Goal: Complete application form

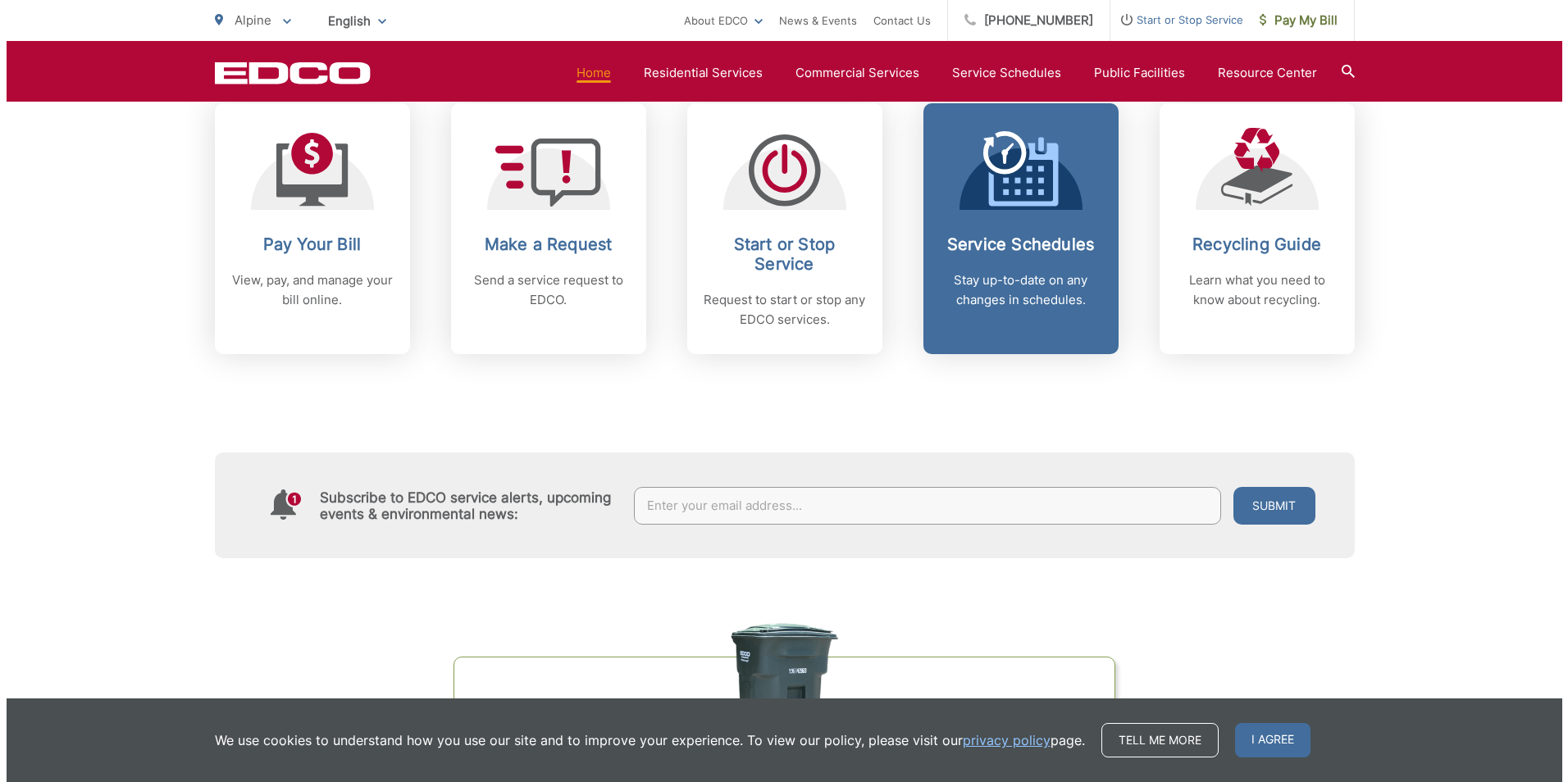
scroll to position [574, 0]
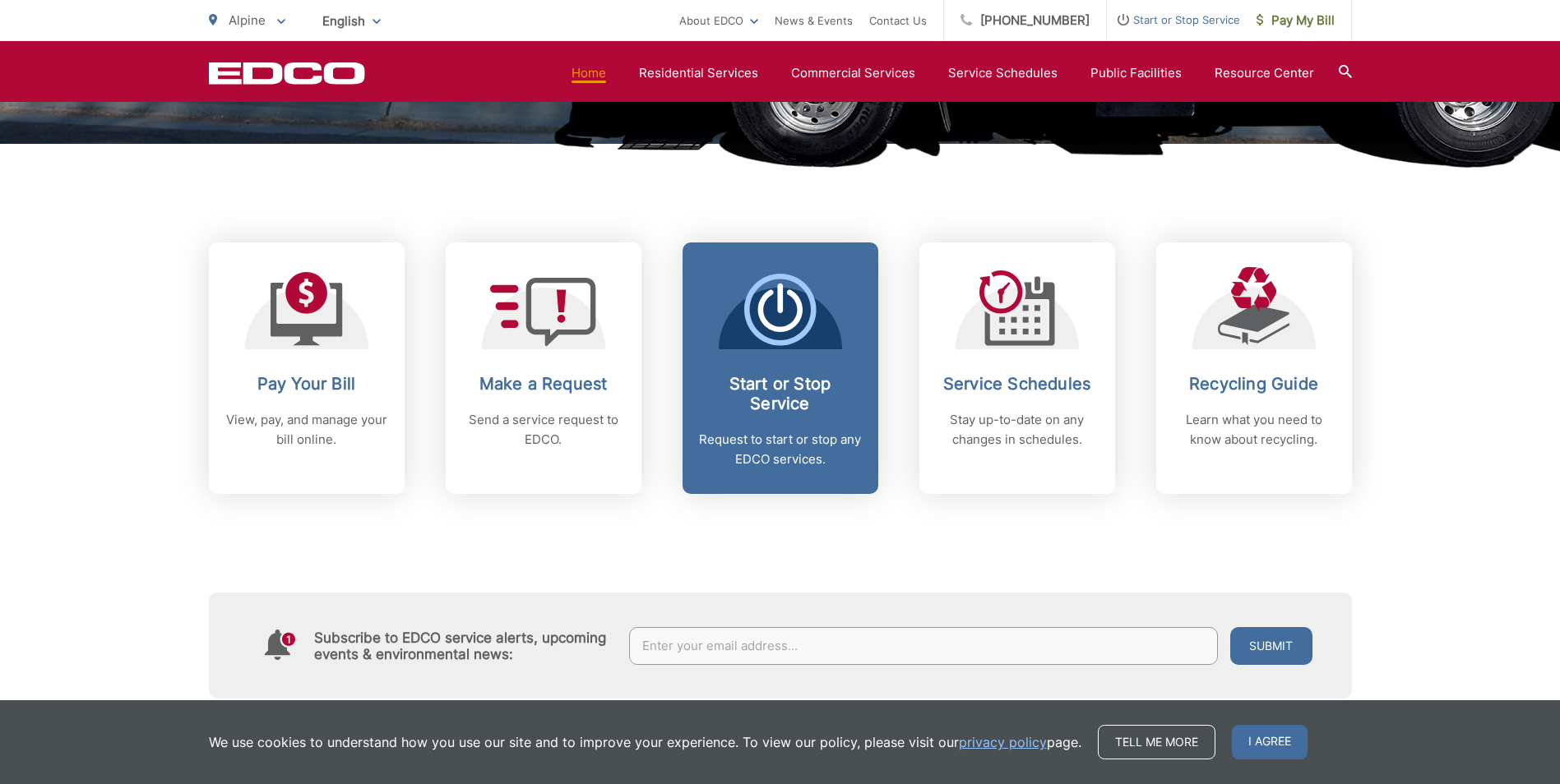
click at [773, 374] on h2 "Start or Stop Service" at bounding box center [780, 393] width 162 height 39
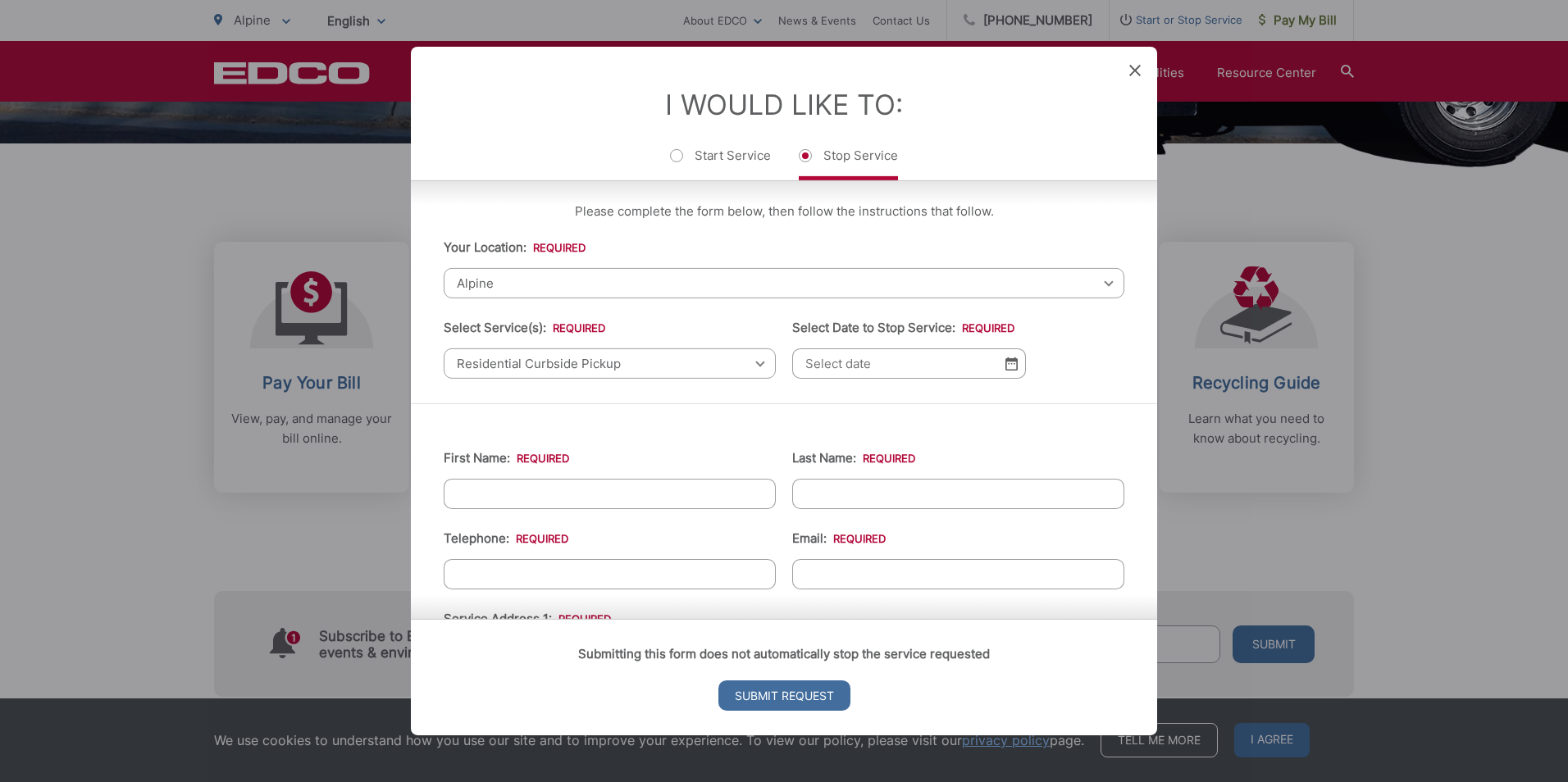
scroll to position [0, 0]
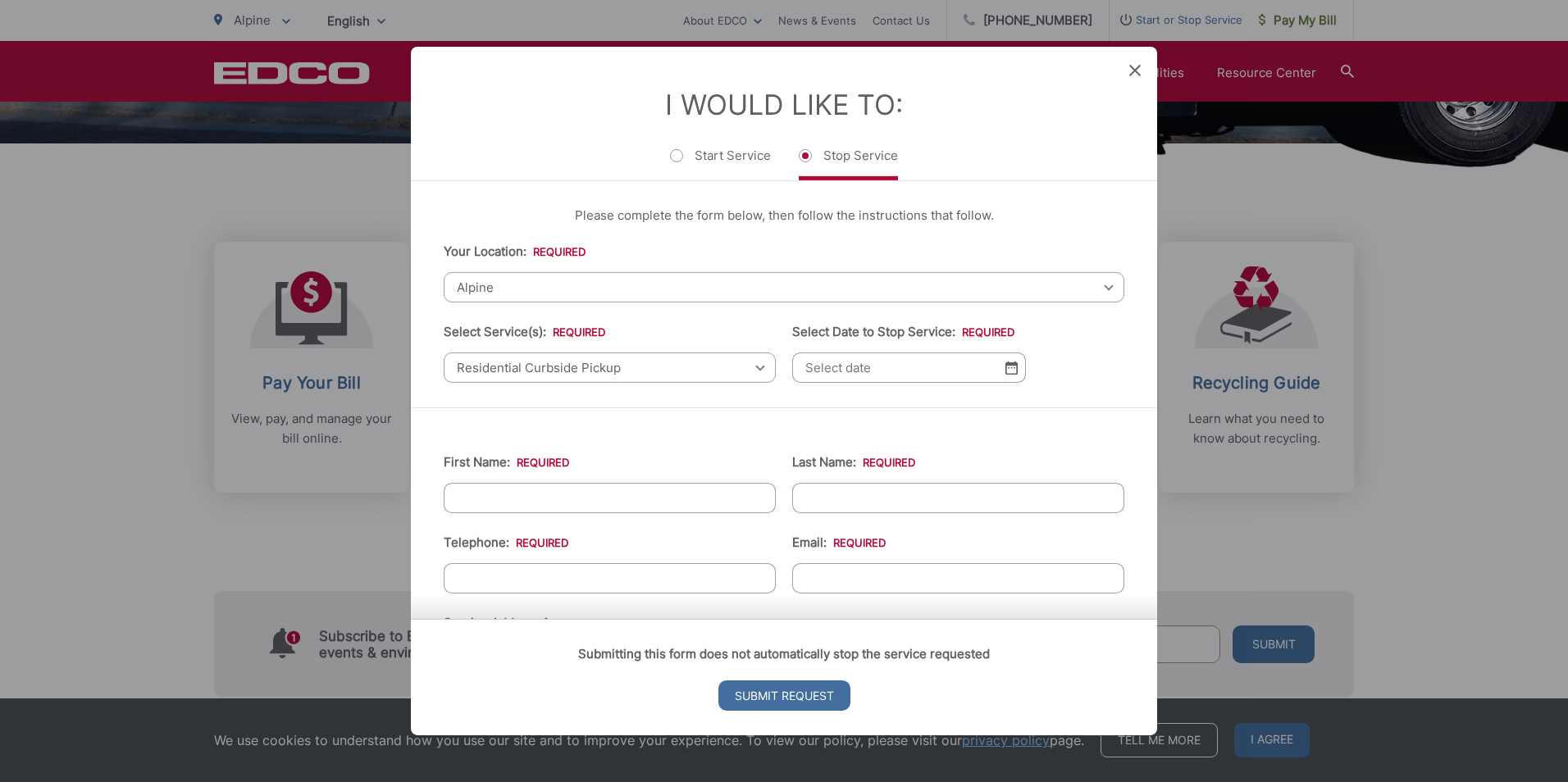
click at [1009, 367] on img at bounding box center [1012, 367] width 13 height 14
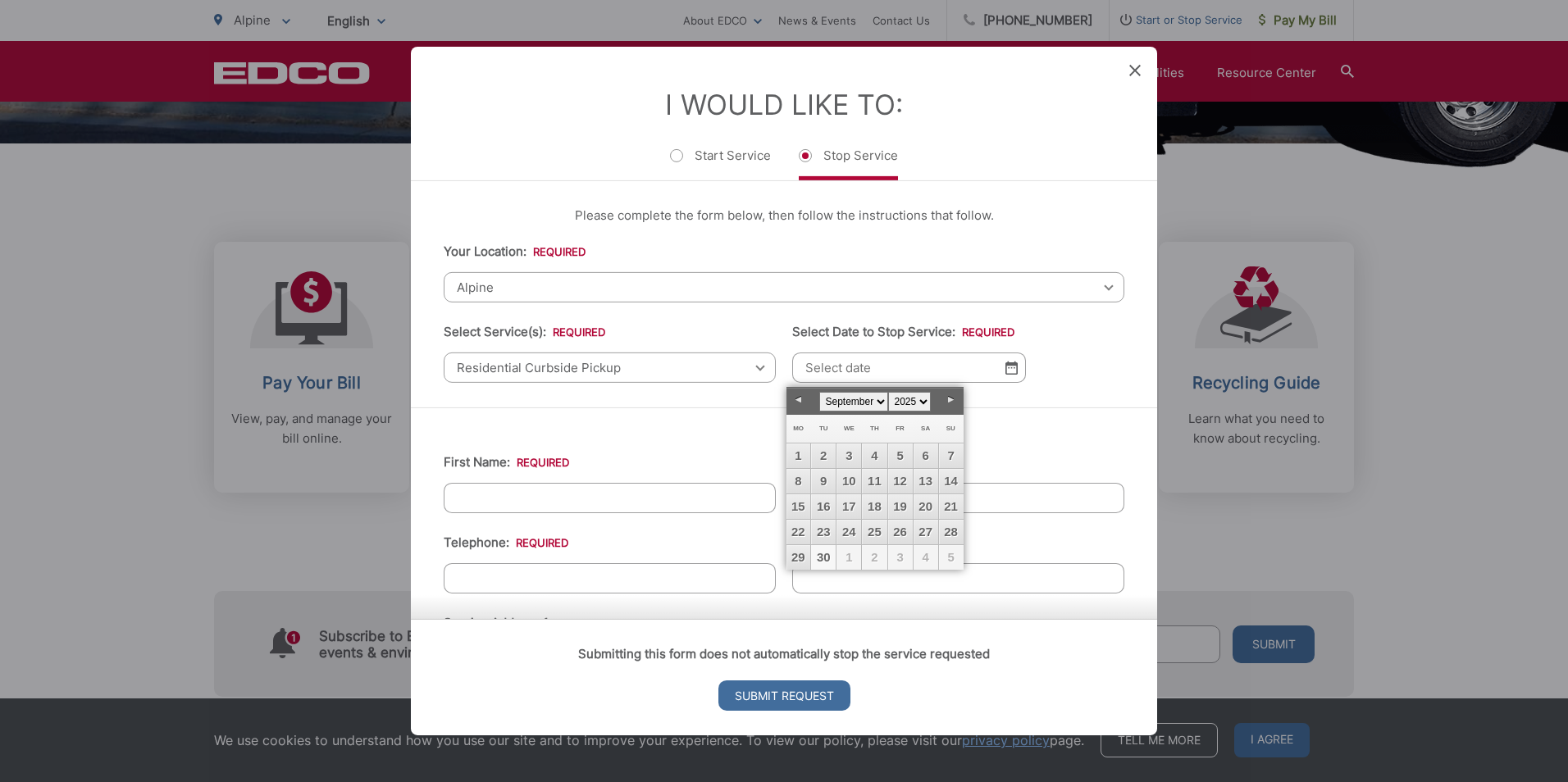
click at [825, 563] on link "30" at bounding box center [822, 558] width 24 height 24
type input "09/30/2025"
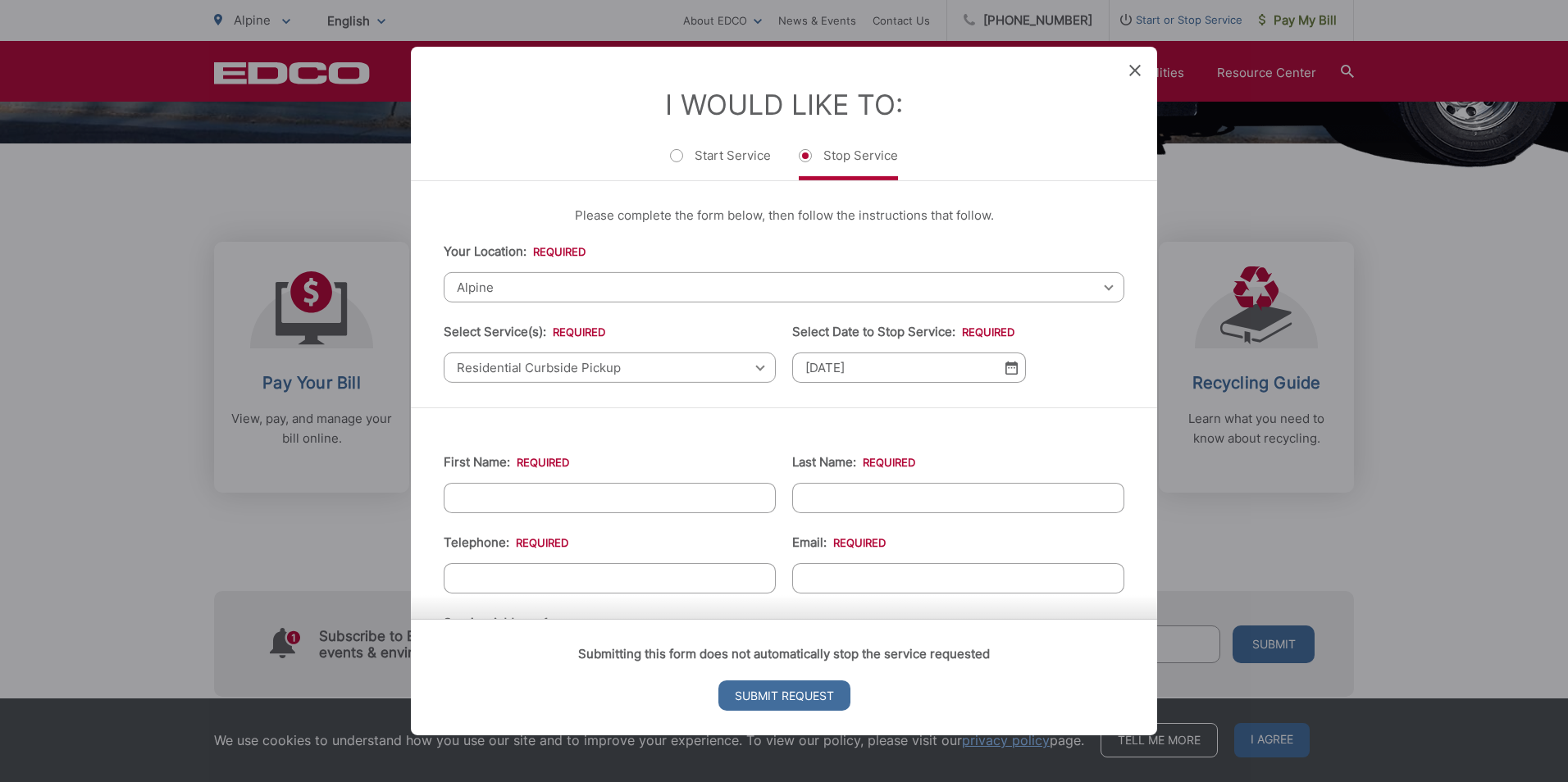
click at [551, 499] on input "First Name: *" at bounding box center [609, 499] width 332 height 31
type input "Dana"
type input "Toolan"
click at [569, 580] on input "(___) ___-____" at bounding box center [609, 579] width 332 height 31
type input "(858) 354-6030"
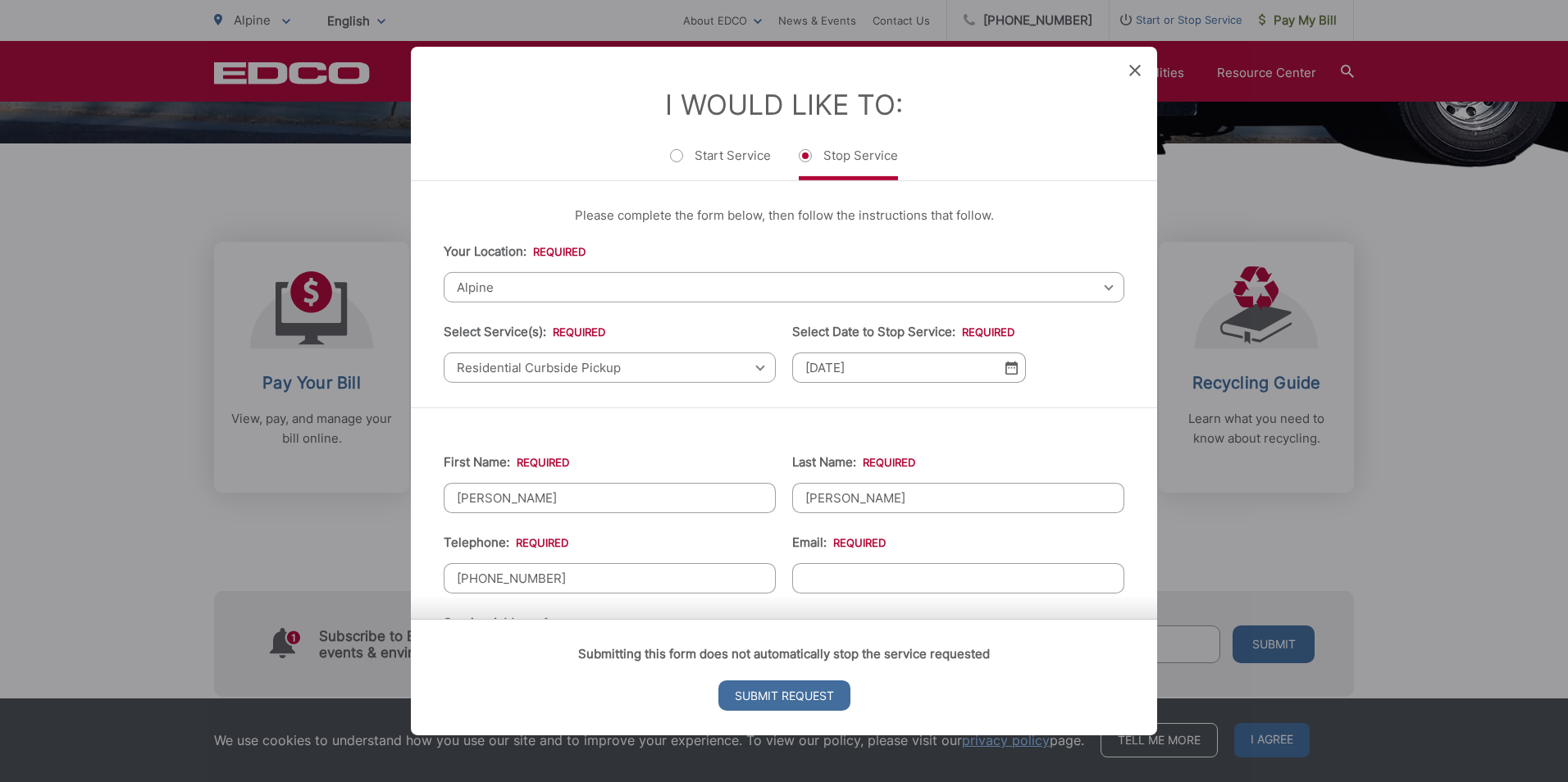
click at [839, 577] on input "Email: *" at bounding box center [957, 579] width 332 height 31
click at [890, 578] on input "danakjo@gmail,.com" at bounding box center [957, 579] width 332 height 31
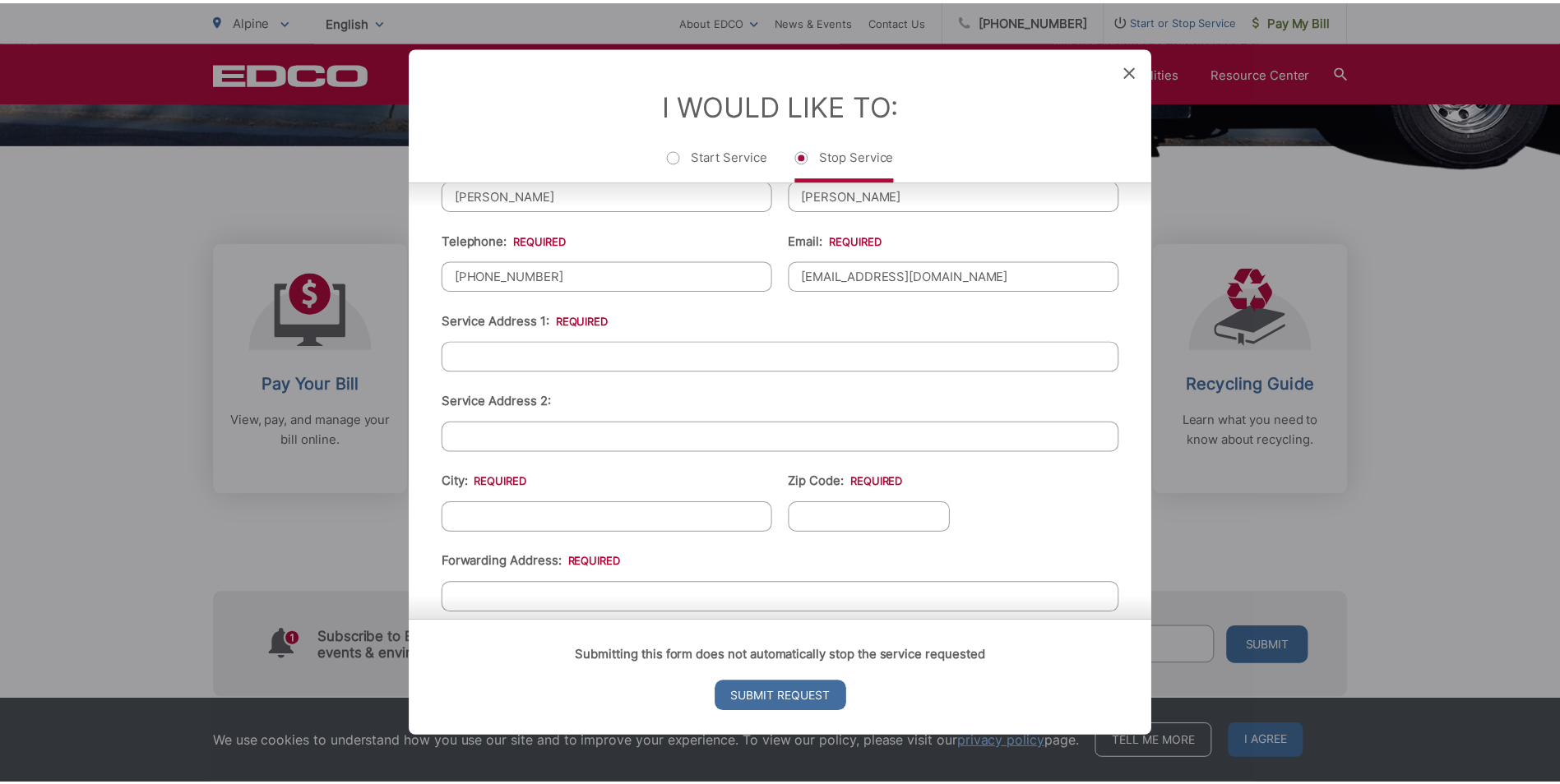
scroll to position [411, 0]
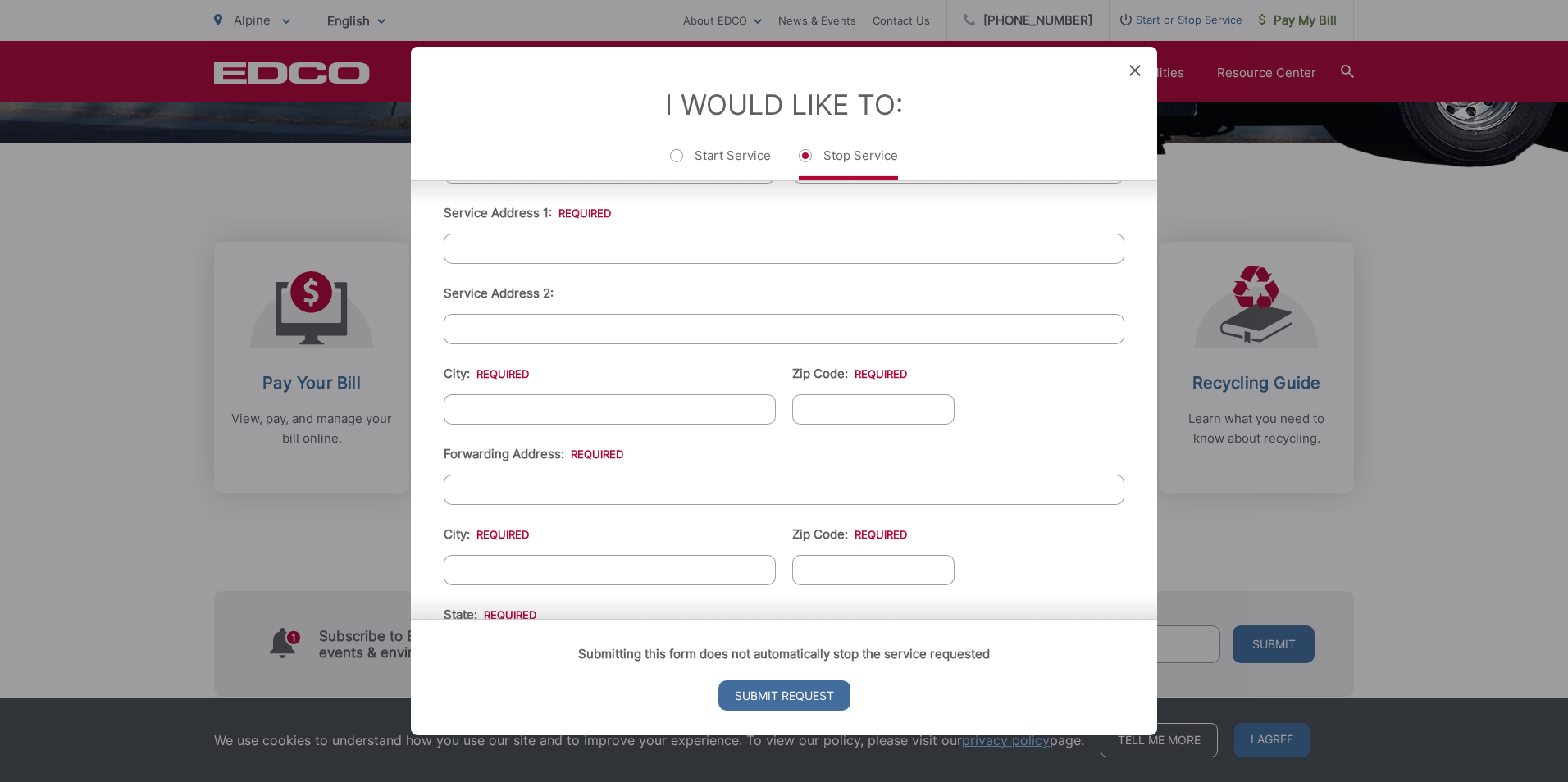
type input "danakjo@gmail.com"
click at [1135, 72] on icon at bounding box center [1135, 71] width 12 height 12
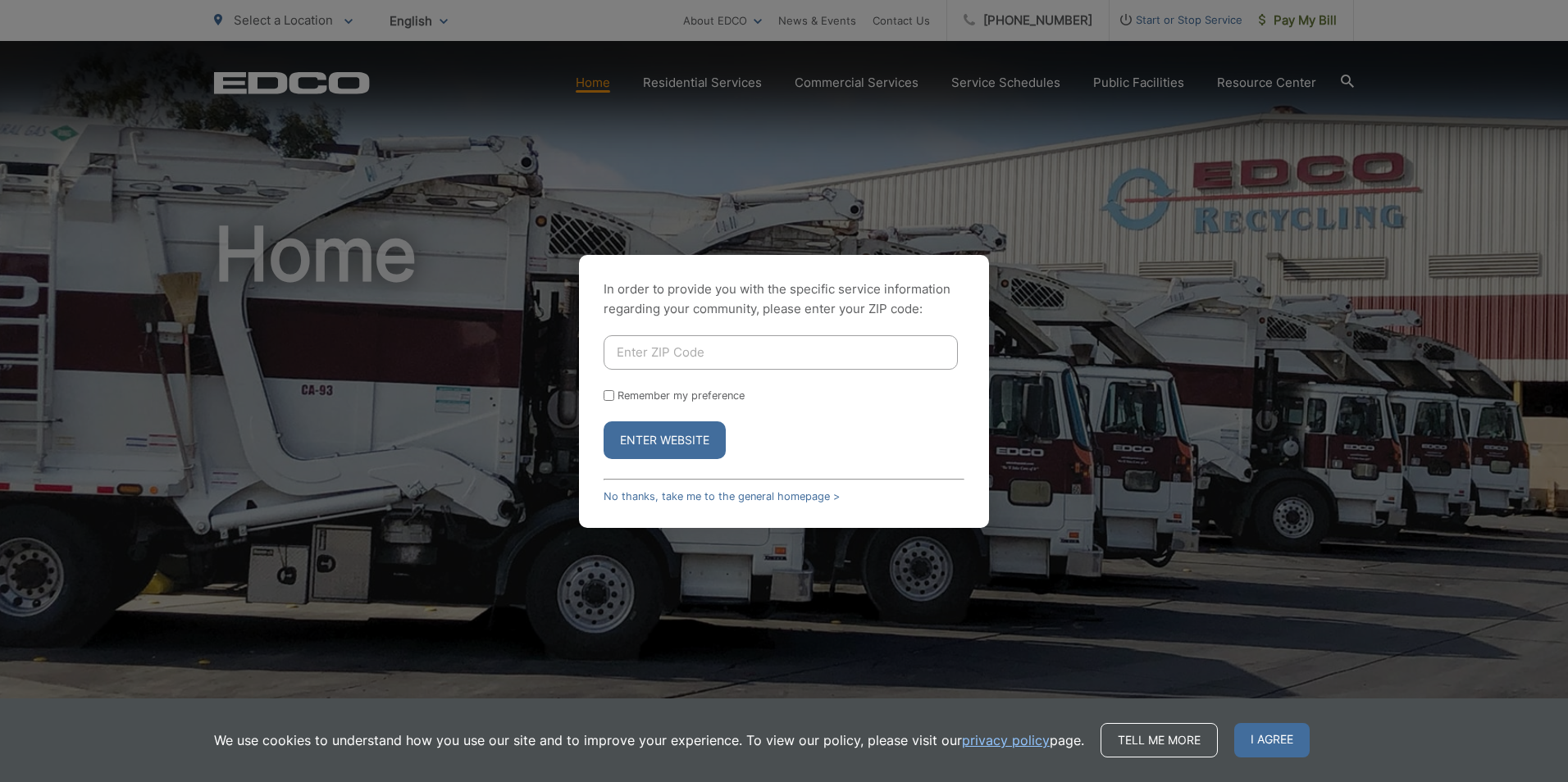
click at [663, 347] on input "Enter ZIP Code" at bounding box center [780, 353] width 354 height 34
type input "91901"
click at [650, 442] on button "Enter Website" at bounding box center [664, 441] width 122 height 38
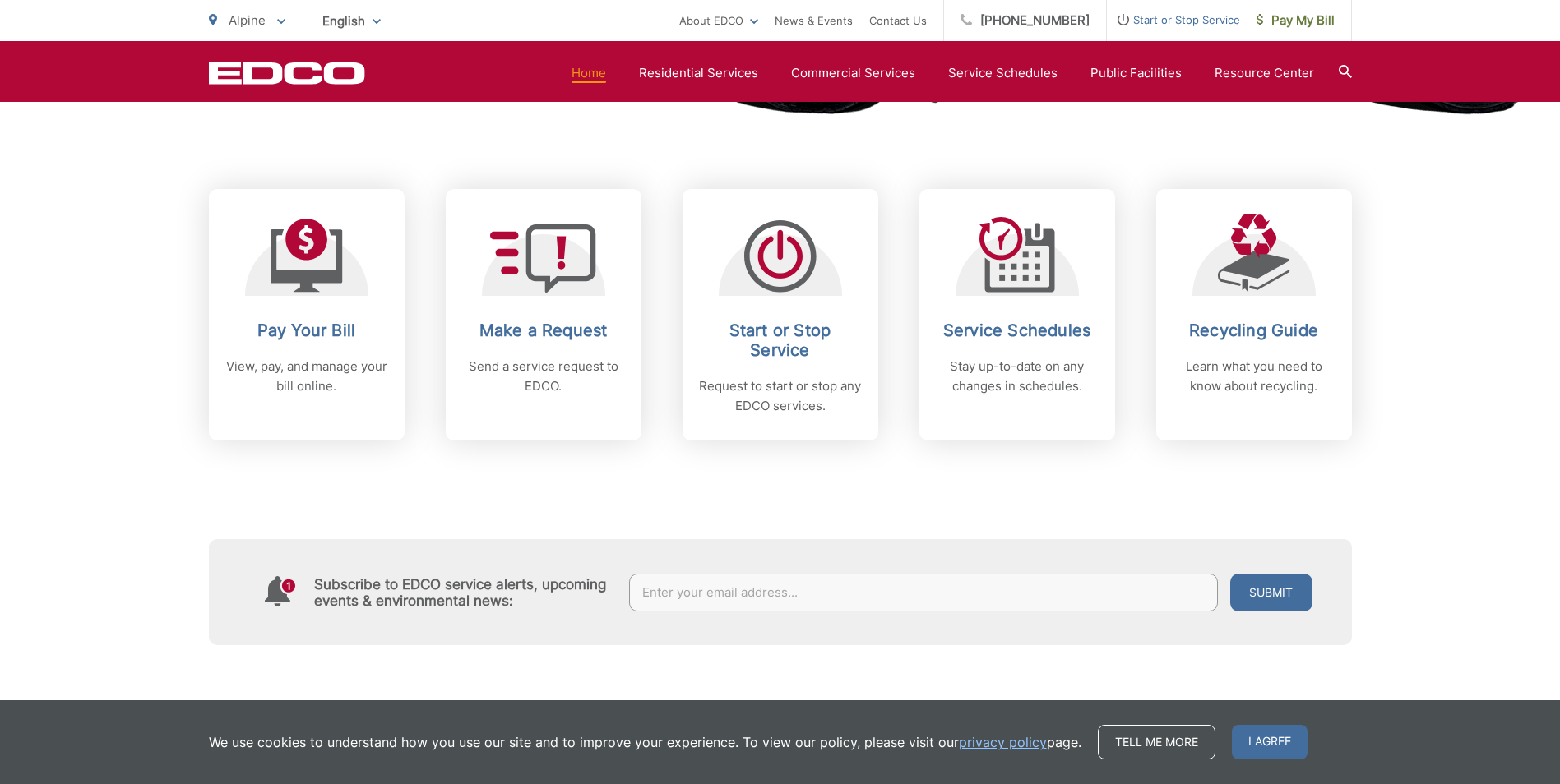
scroll to position [658, 0]
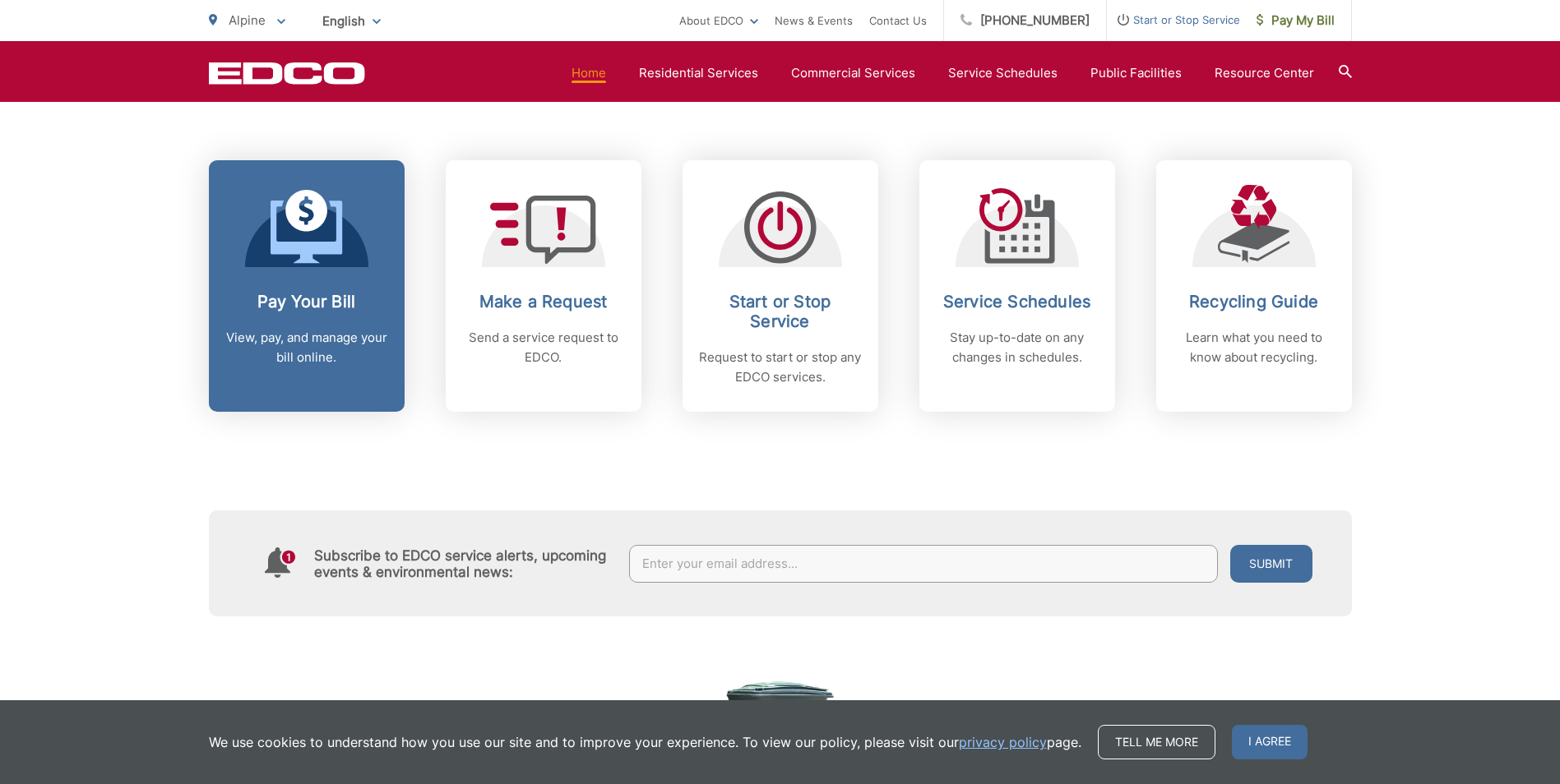
click at [319, 288] on link "Pay Your Bill View, pay, and manage your bill online." at bounding box center [307, 286] width 196 height 251
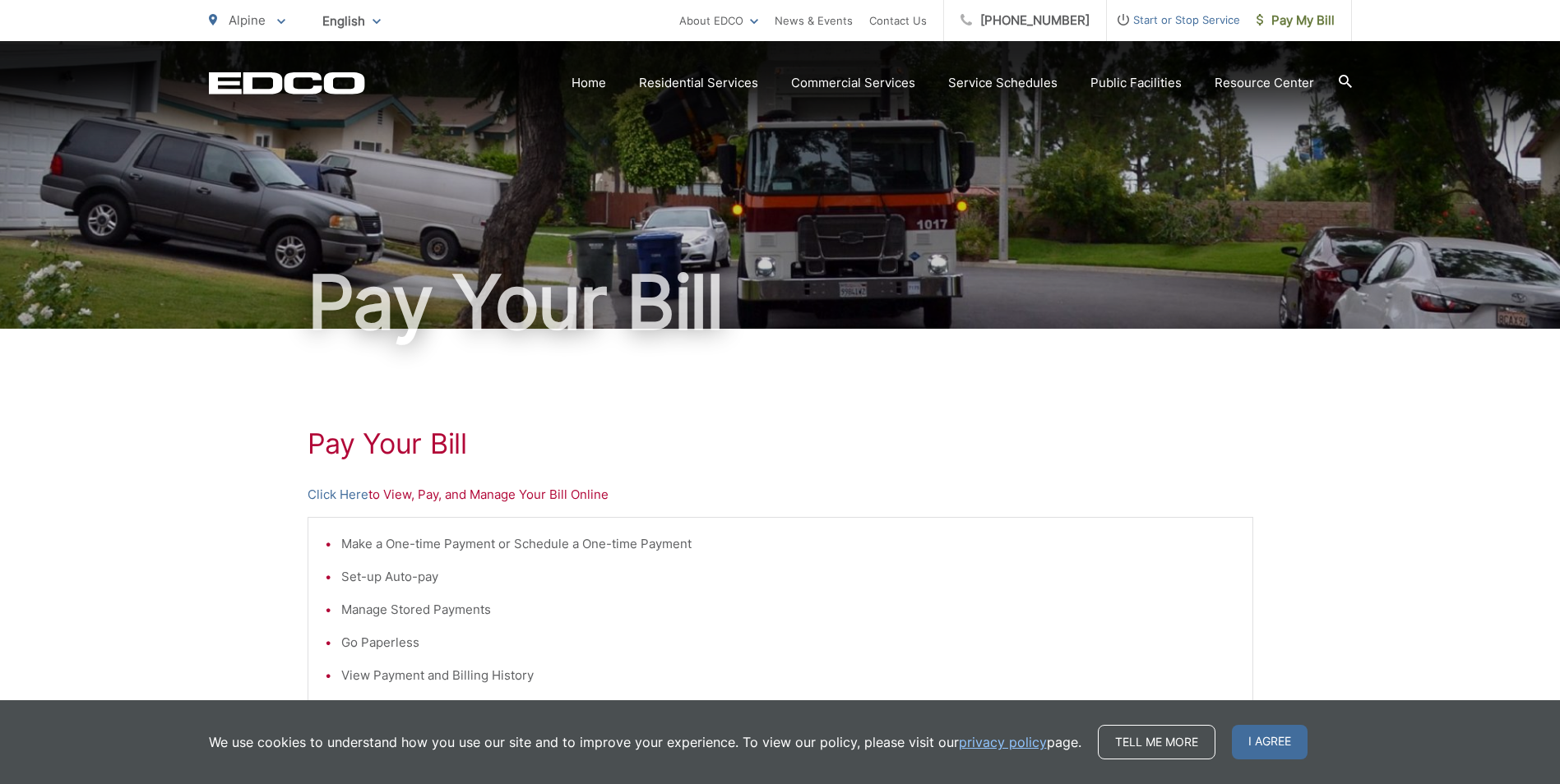
click at [469, 495] on p "Click Here to View, Pay, and Manage Your Bill Online" at bounding box center [780, 495] width 946 height 20
click at [342, 489] on link "Click Here" at bounding box center [338, 495] width 61 height 20
